Goal: Information Seeking & Learning: Ask a question

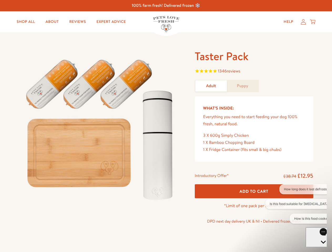
click at [166, 126] on img at bounding box center [100, 127] width 163 height 157
click at [254, 72] on span "1346 reviews" at bounding box center [254, 72] width 118 height 8
click at [254, 191] on div "Introductory Offer* £38.74 £12.95 Add To Cart *Limit of one pack per household …" at bounding box center [253, 200] width 127 height 60
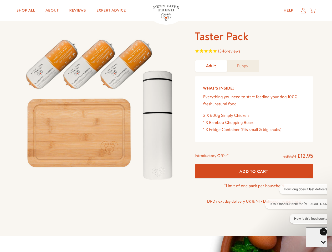
click at [296, 189] on button "How long does it last defrosted?" at bounding box center [307, 189] width 56 height 10
